Goal: Task Accomplishment & Management: Manage account settings

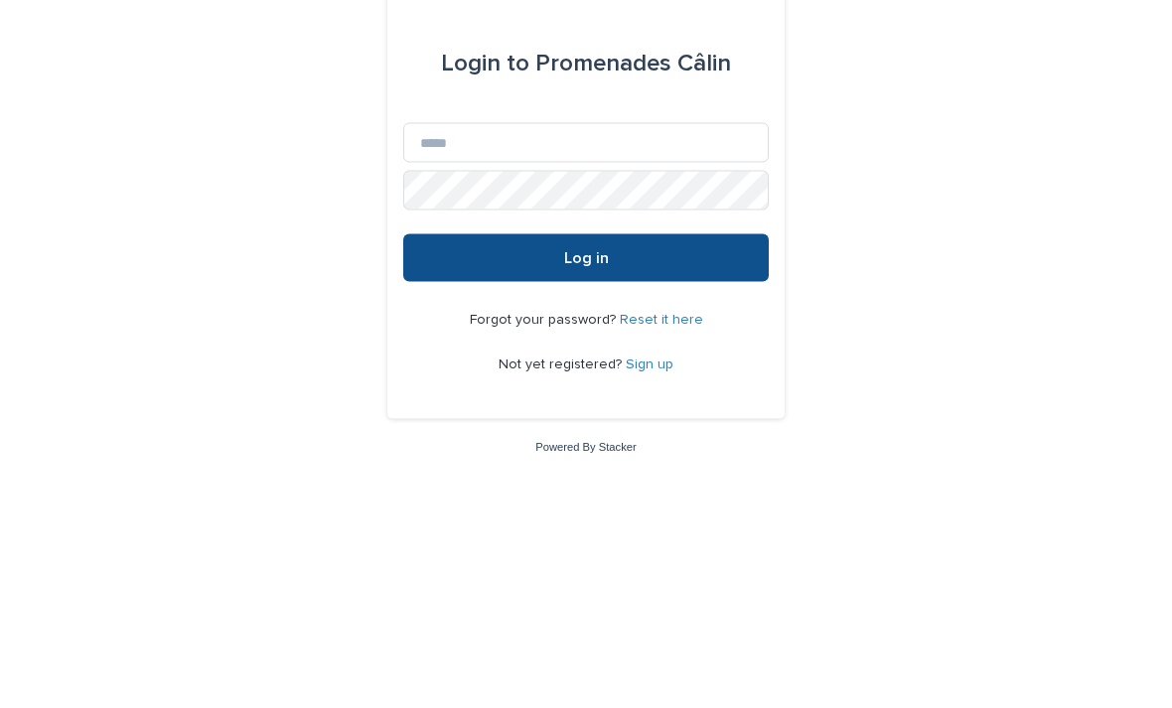
scroll to position [185, 0]
type input "**********"
click at [586, 418] on button "Log in" at bounding box center [585, 442] width 365 height 48
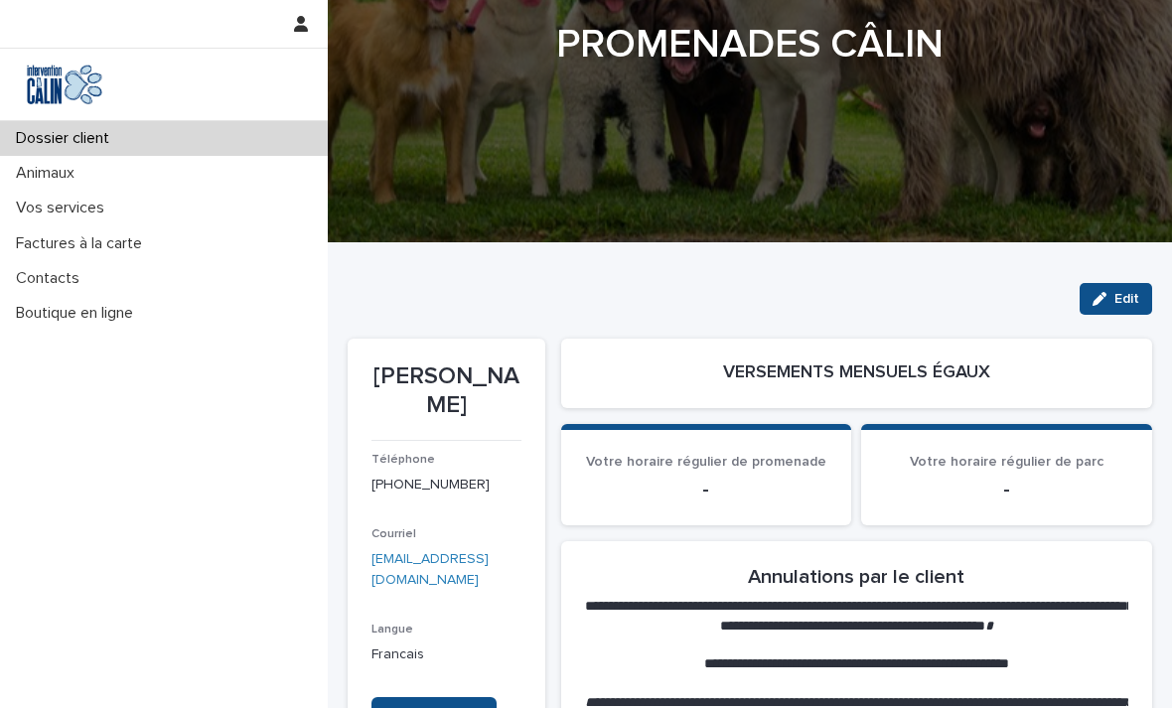
scroll to position [158, 0]
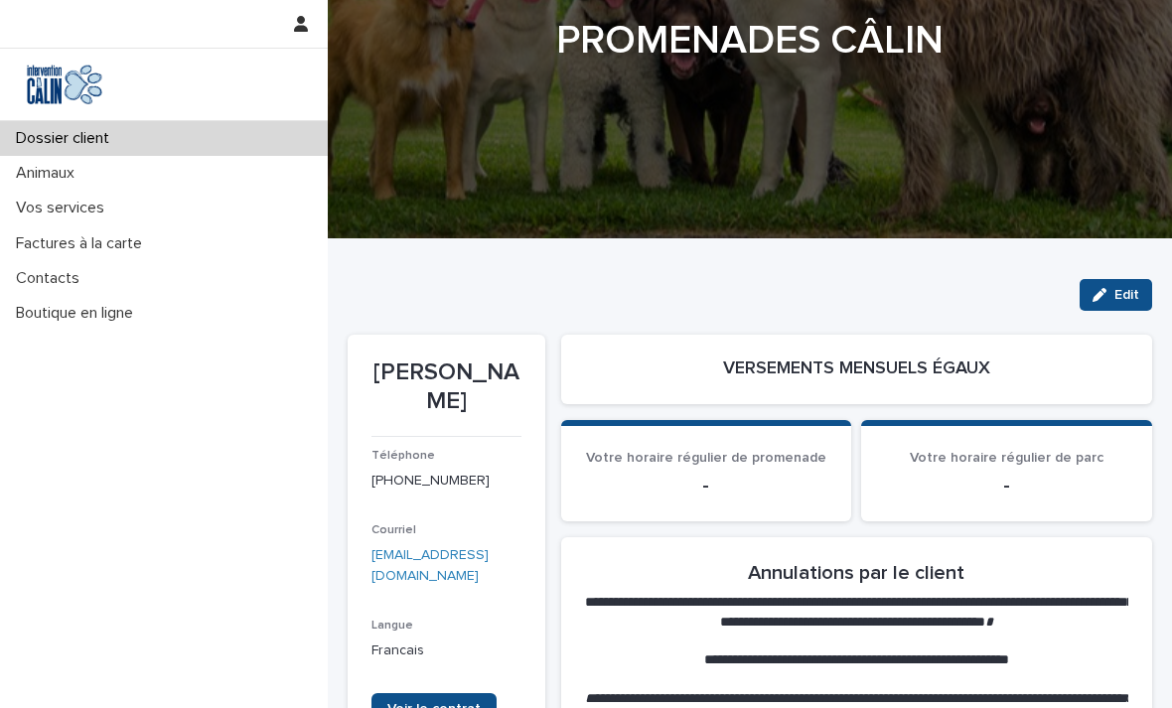
click at [87, 206] on p "Vos services" at bounding box center [64, 208] width 112 height 19
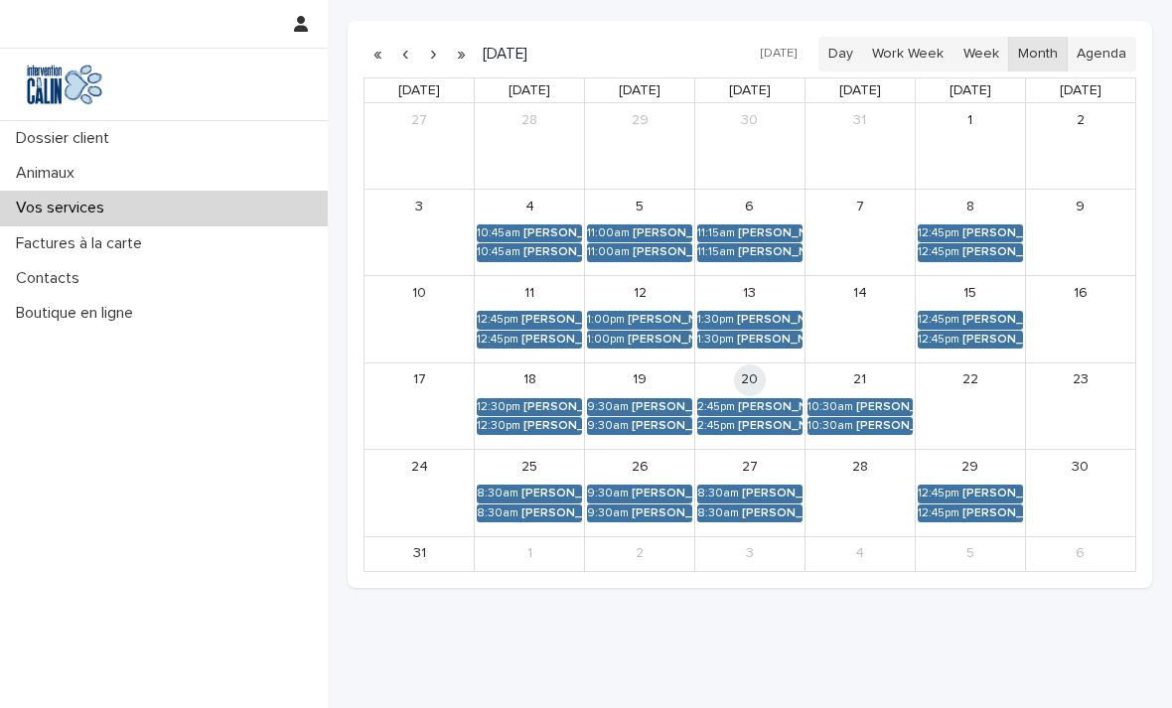
scroll to position [529, 0]
